Goal: Go to known website: Access a specific website the user already knows

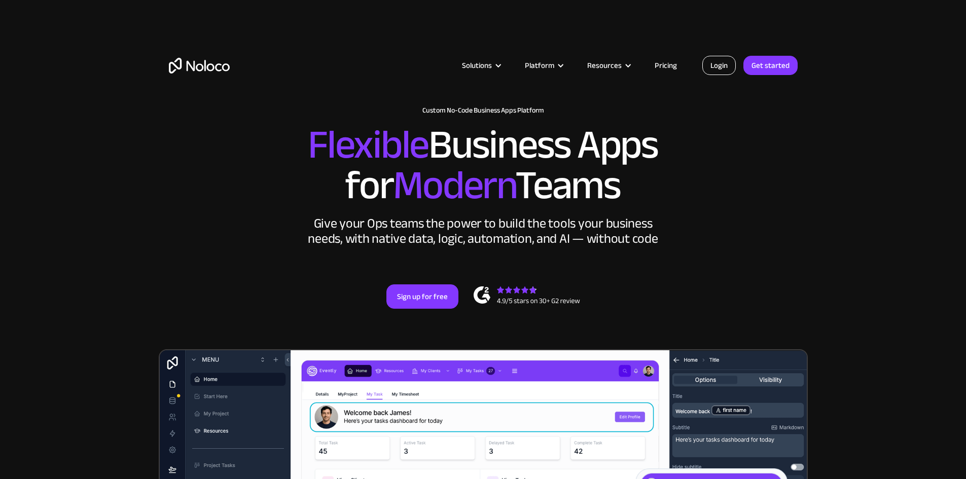
click at [723, 66] on link "Login" at bounding box center [718, 65] width 33 height 19
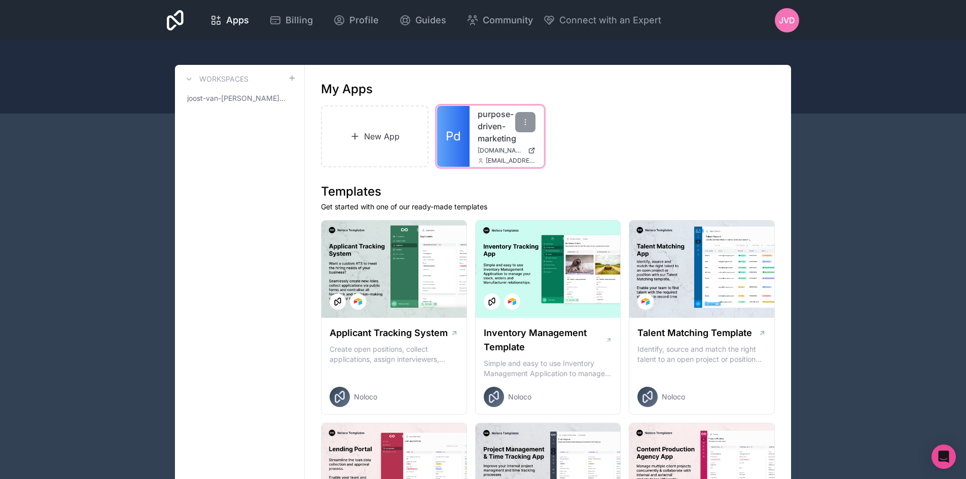
click at [489, 124] on link "purpose-driven-marketing" at bounding box center [507, 126] width 58 height 36
